Goal: Information Seeking & Learning: Learn about a topic

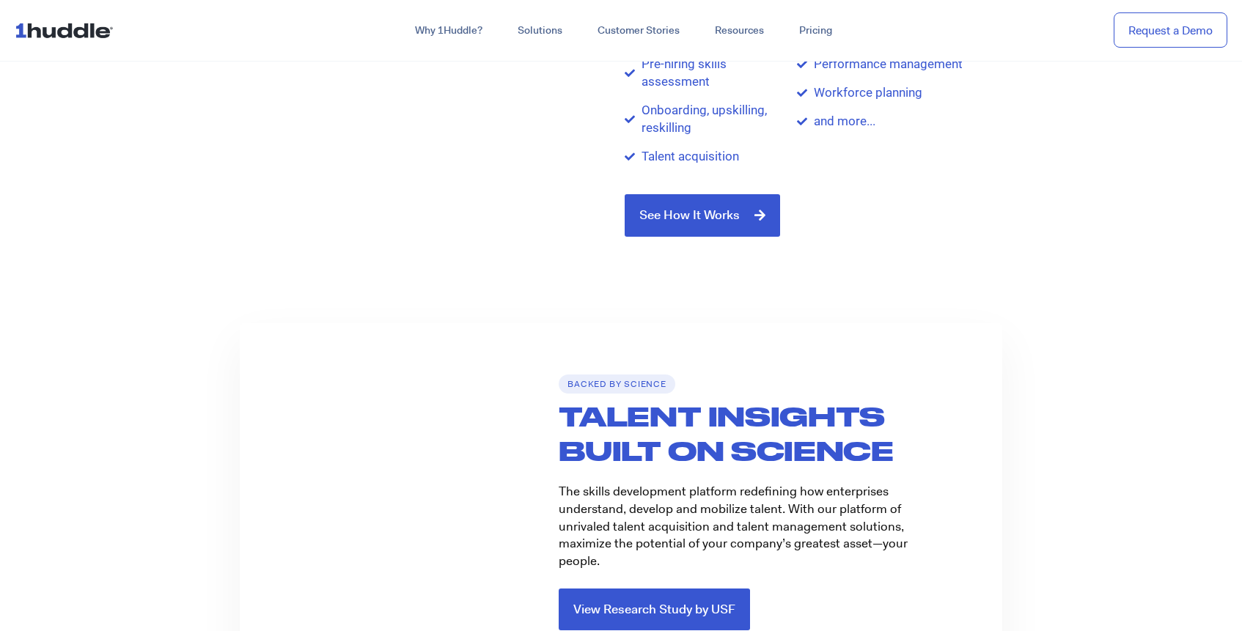
scroll to position [2182, 0]
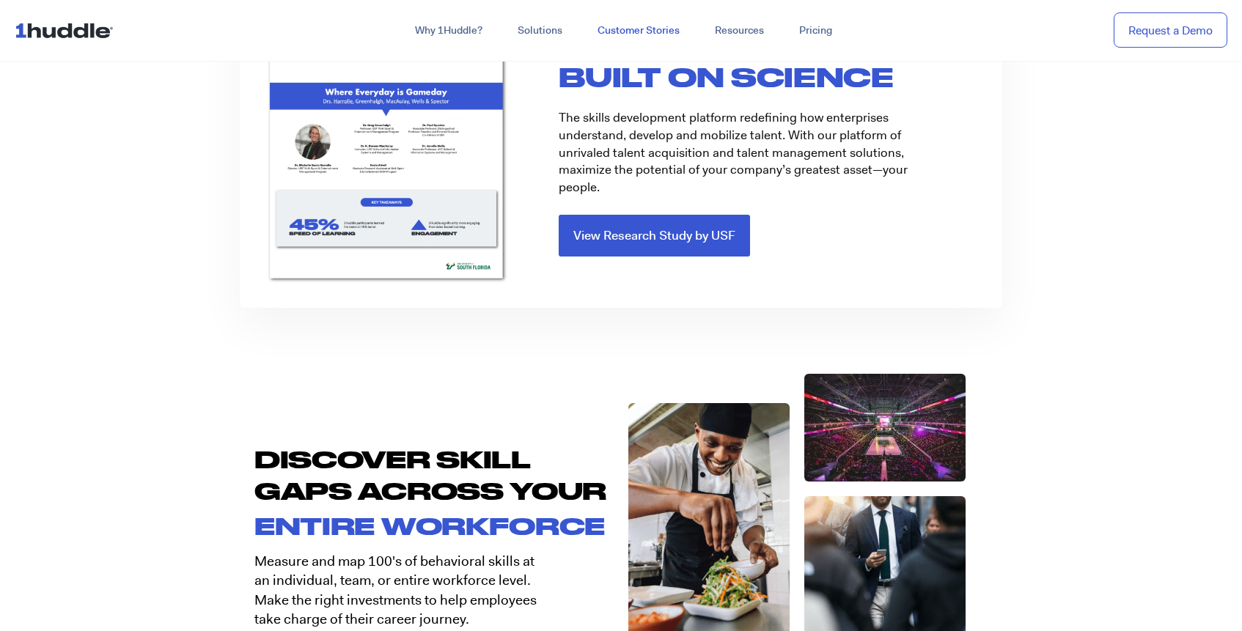
click at [625, 30] on link "Customer Stories" at bounding box center [638, 31] width 117 height 26
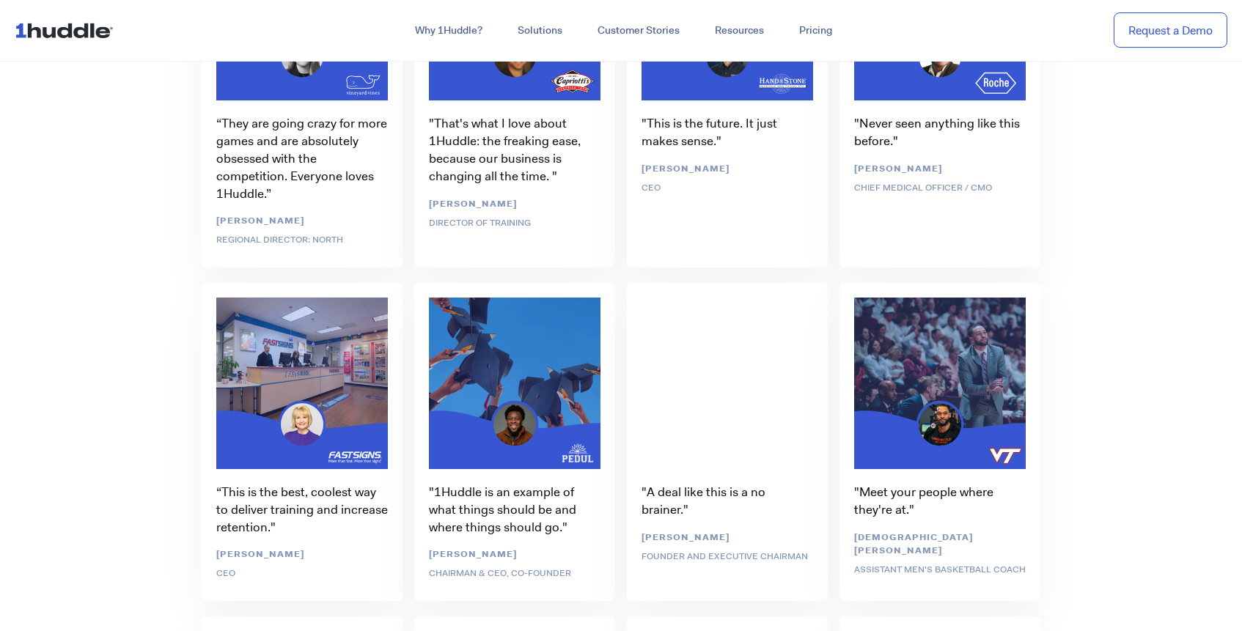
scroll to position [4767, 0]
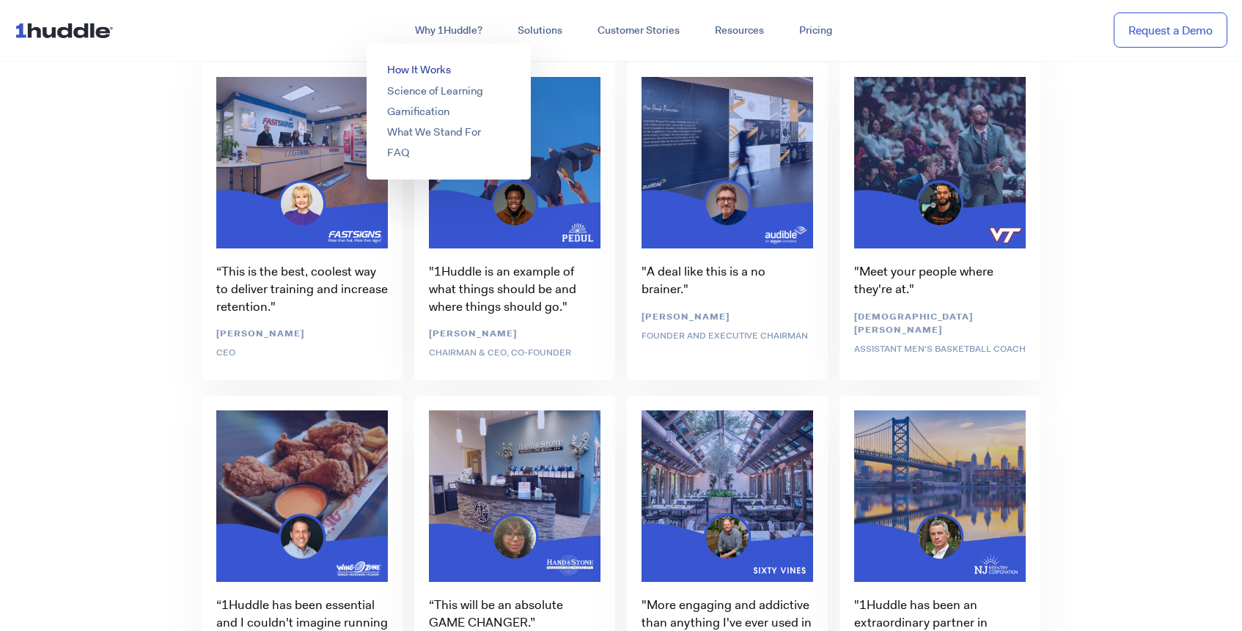
click at [424, 66] on link "How It Works" at bounding box center [419, 69] width 64 height 15
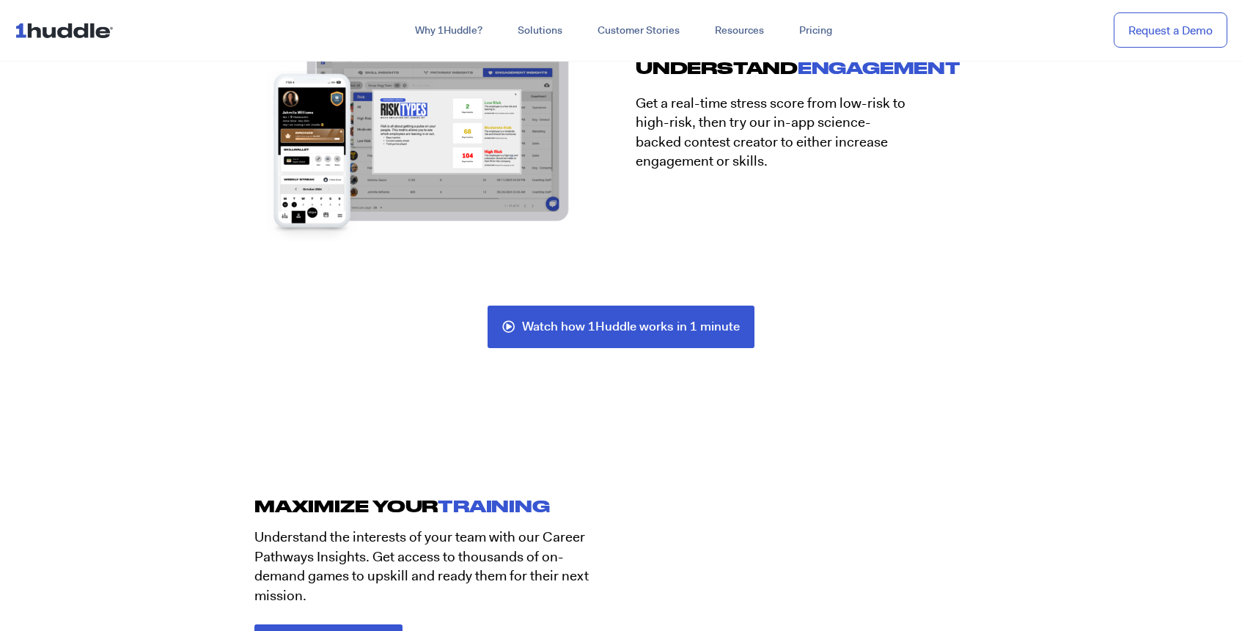
scroll to position [3668, 0]
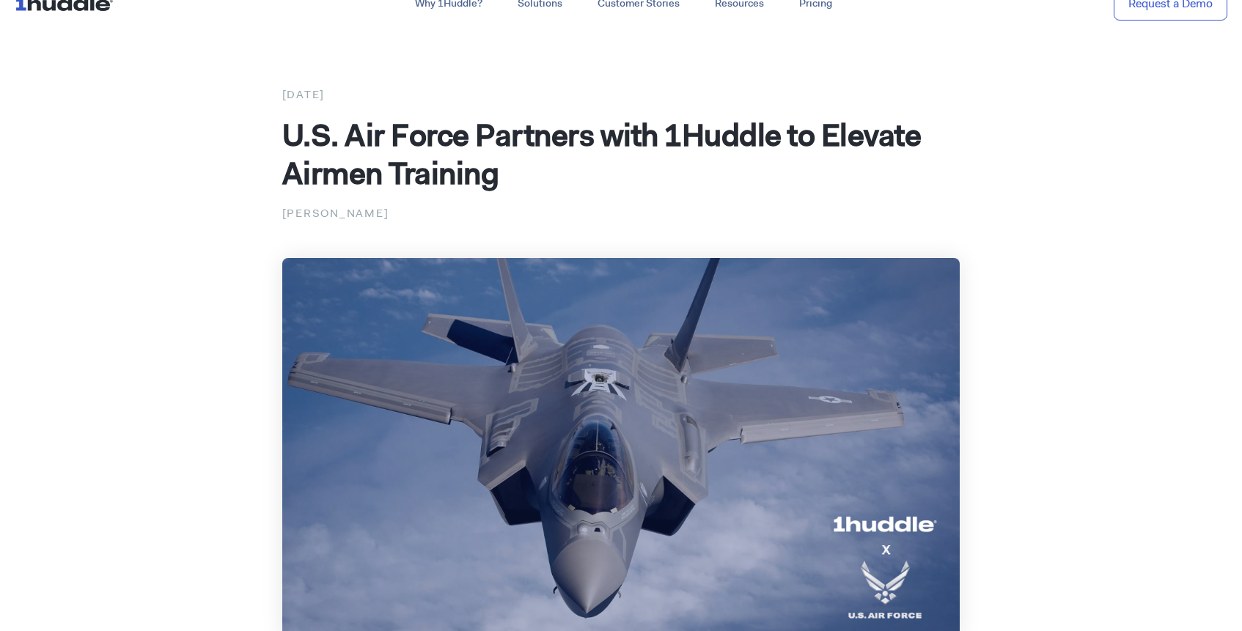
scroll to position [32, 0]
